Goal: Find specific page/section: Find specific page/section

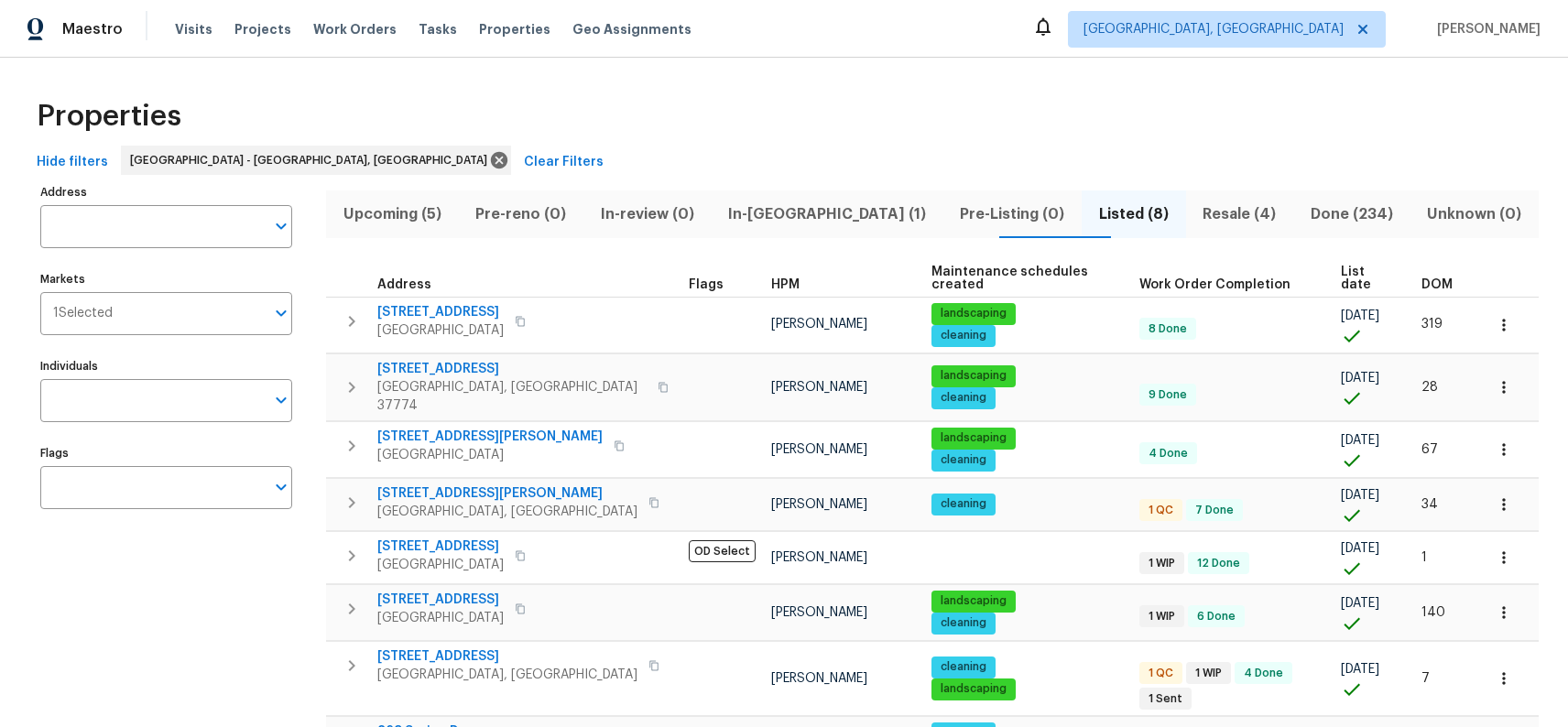
scroll to position [48, 0]
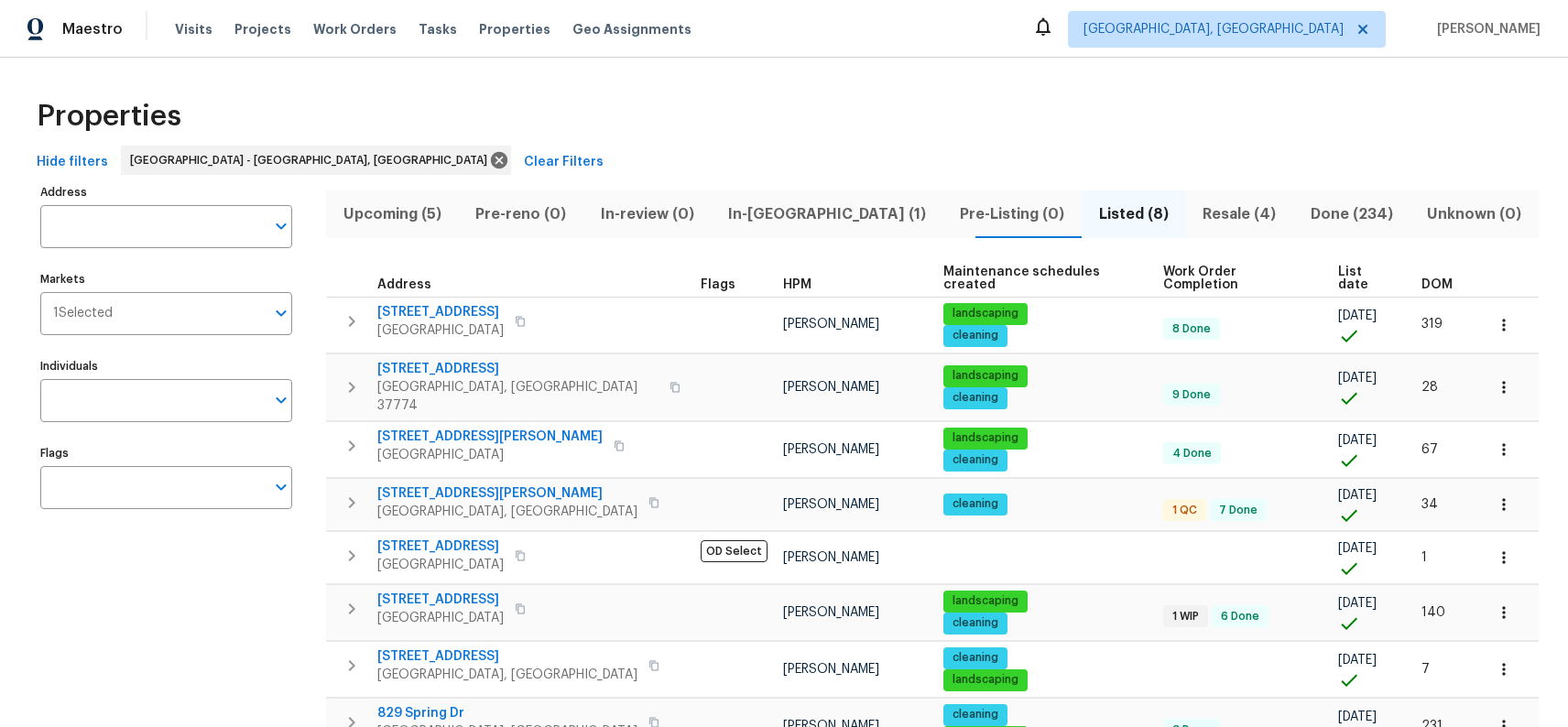
click at [1196, 215] on span "Resale (4)" at bounding box center [1239, 214] width 86 height 26
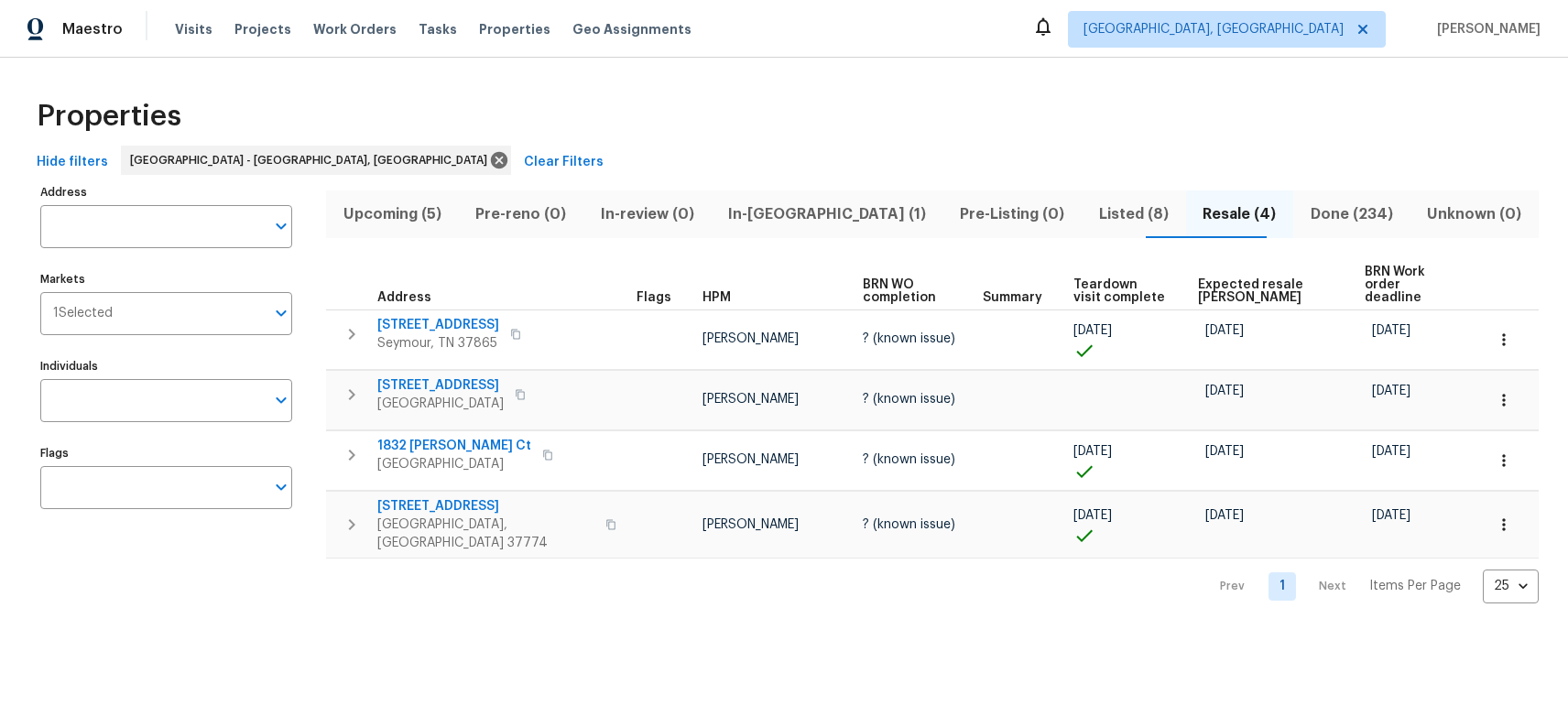
click at [1092, 215] on span "Listed (8)" at bounding box center [1132, 214] width 82 height 26
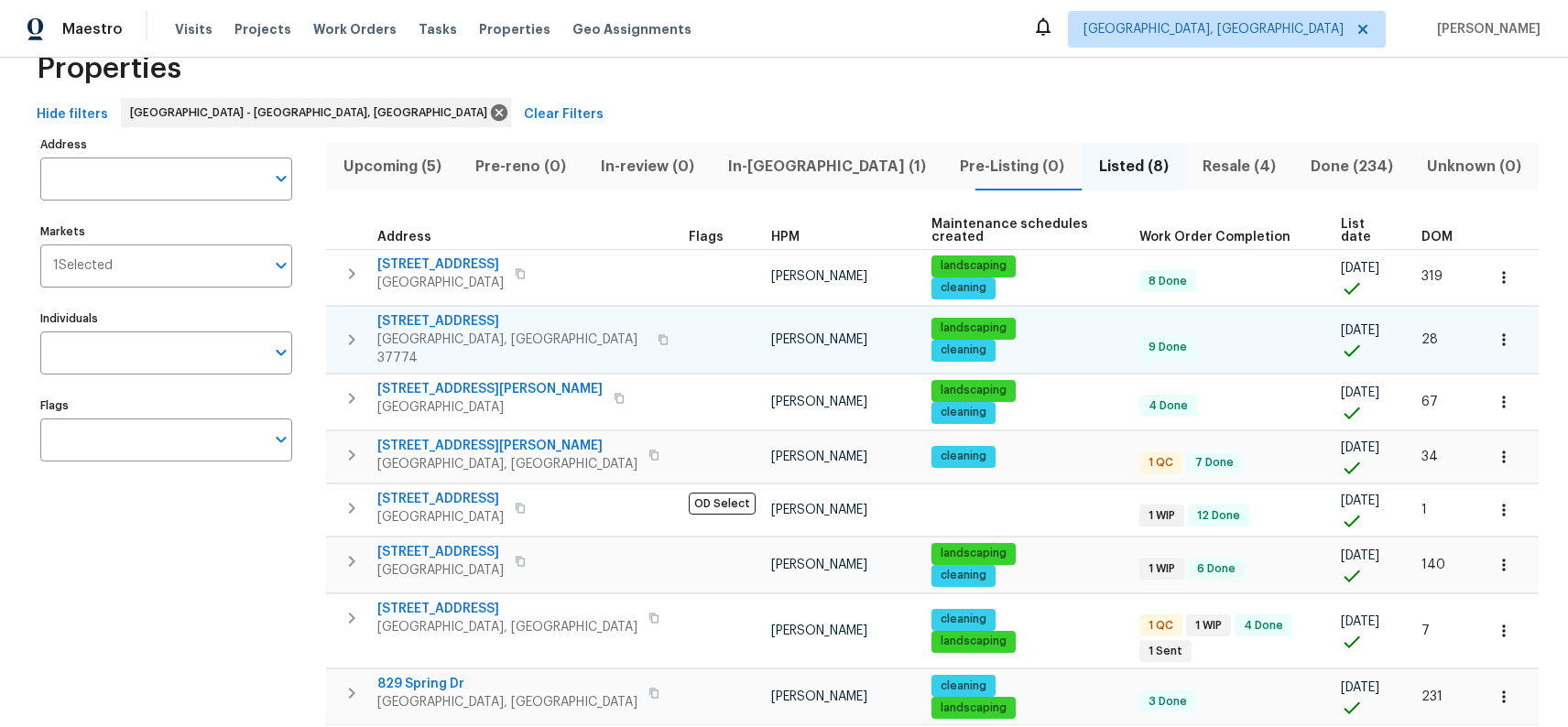
scroll to position [66, 0]
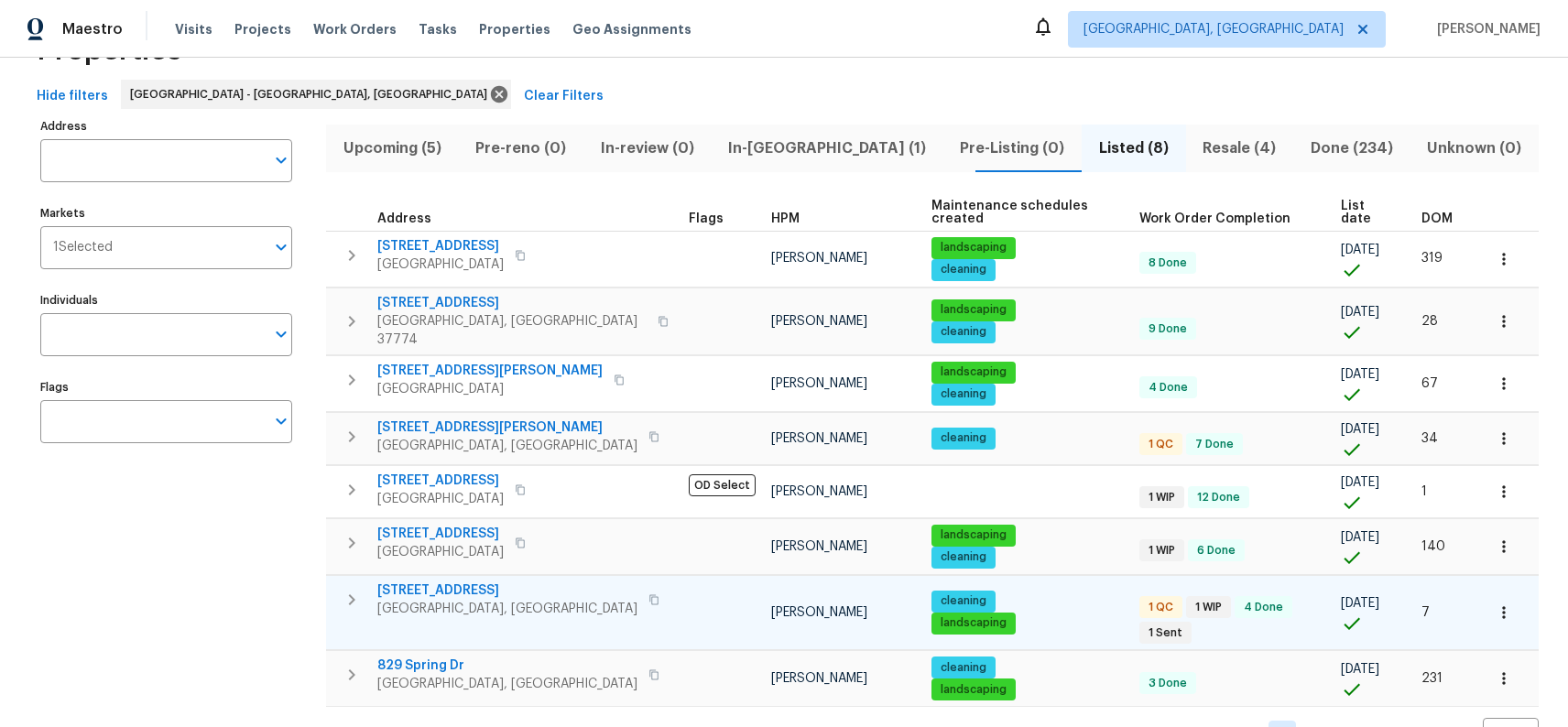
click at [450, 581] on span "4228 Miracle Ln" at bounding box center [507, 589] width 261 height 19
